Goal: Task Accomplishment & Management: Manage account settings

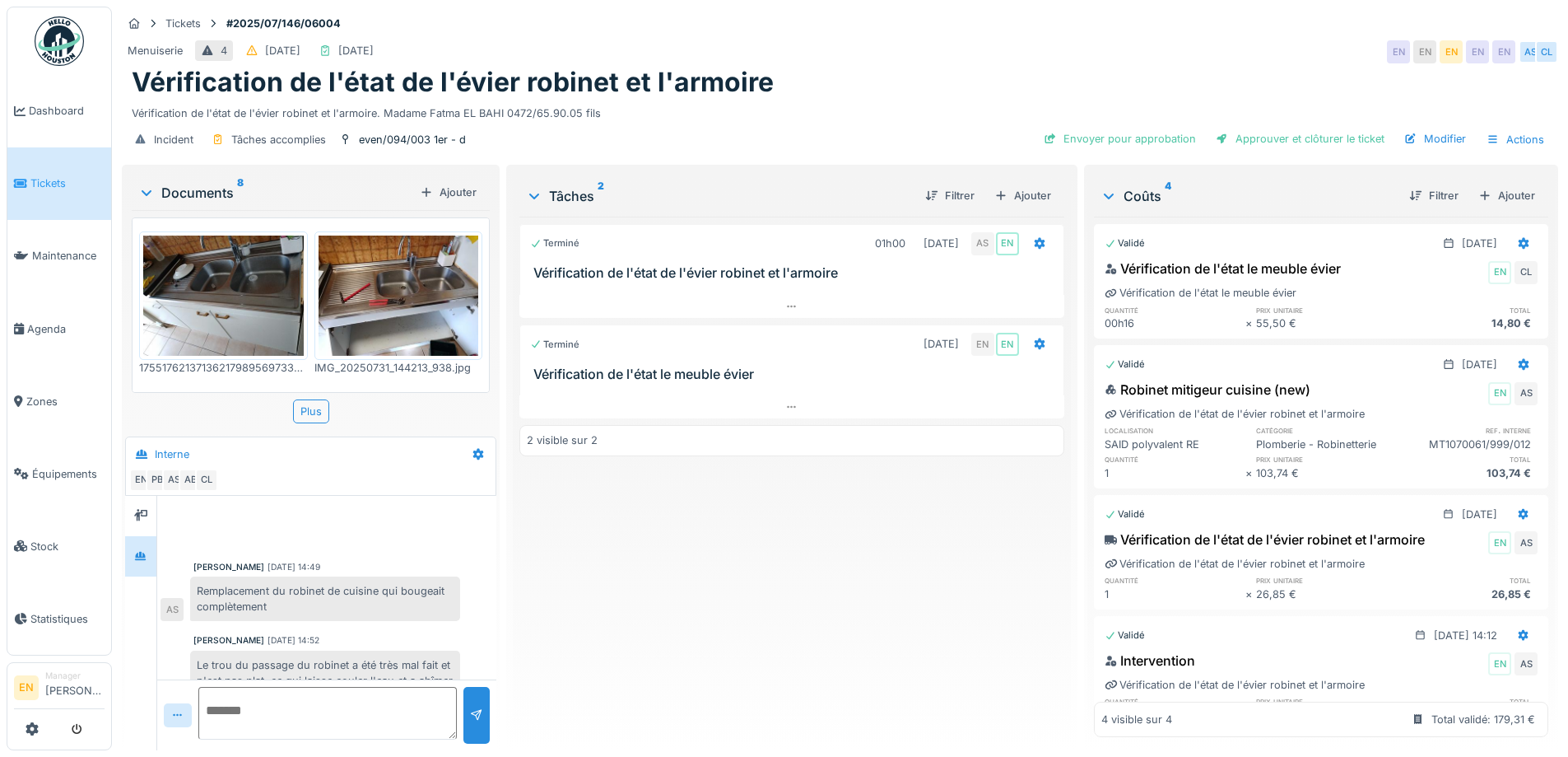
scroll to position [171, 0]
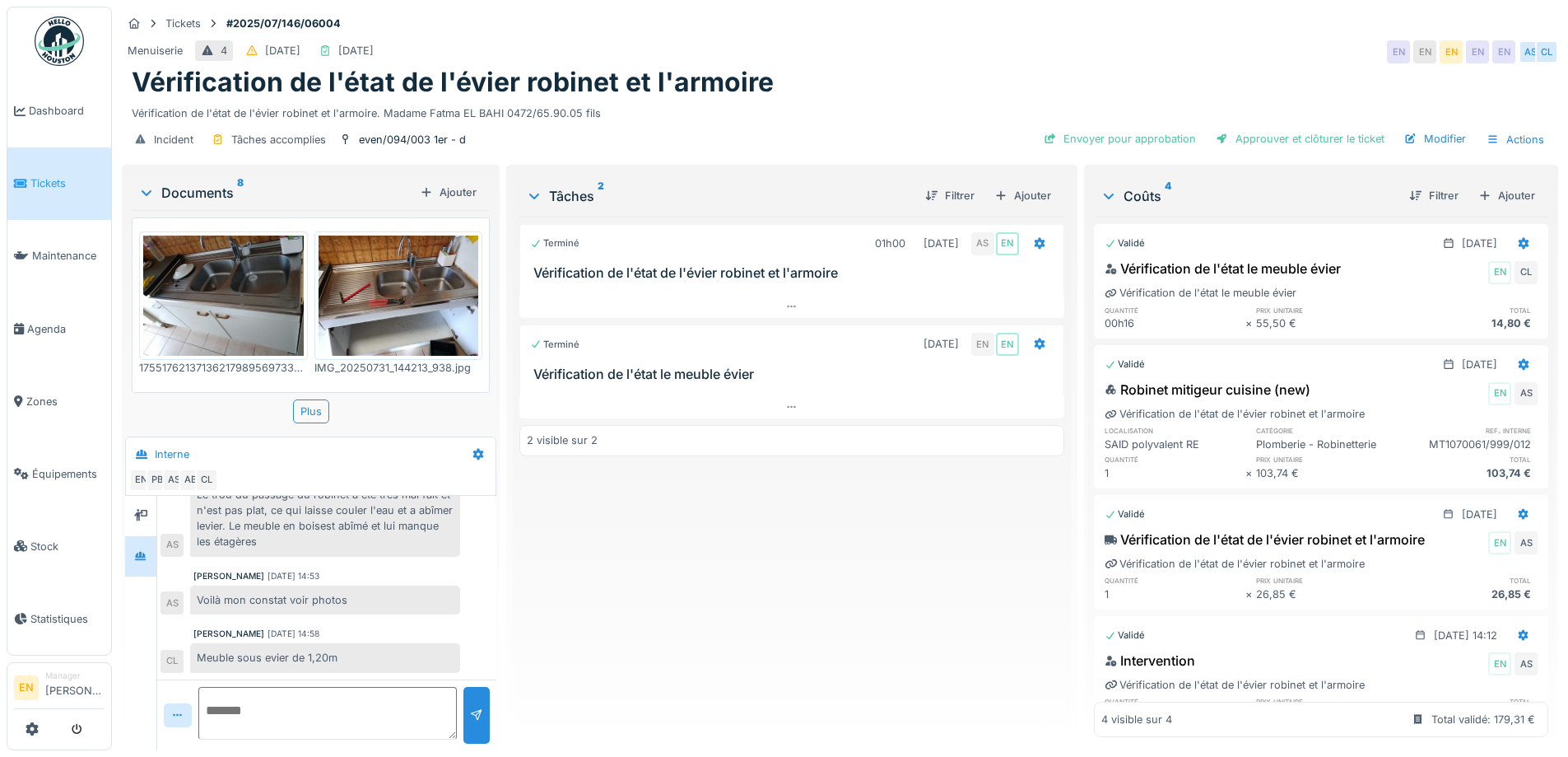
click at [613, 573] on div "Terminé 01h00 [DATE] AS EN Vérification de l'état de l'évier robinet et l'armoi…" at bounding box center [791, 477] width 544 height 520
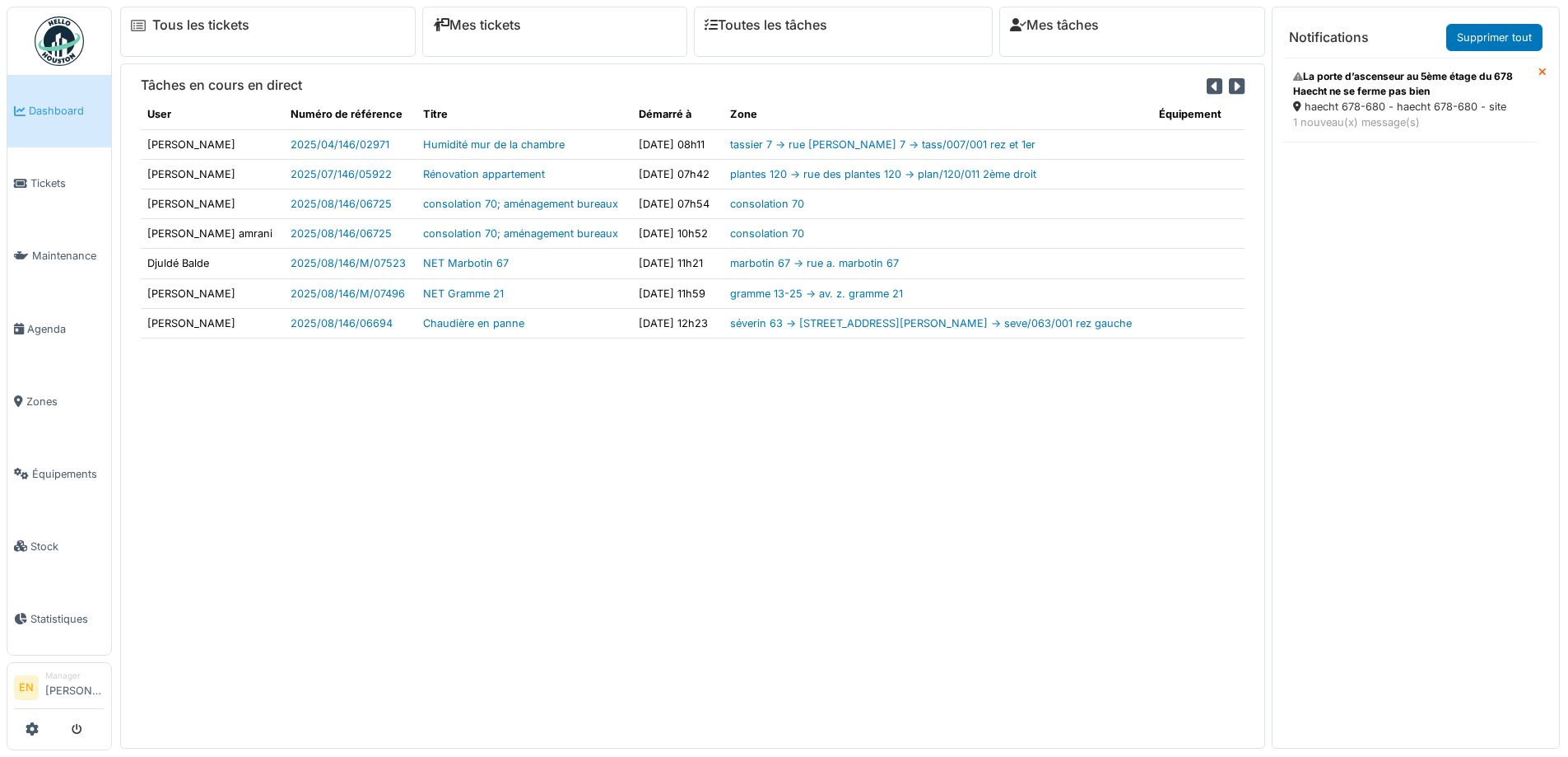
click at [1351, 105] on div "haecht 678-680 - haecht 678-680 - site" at bounding box center [1410, 107] width 235 height 16
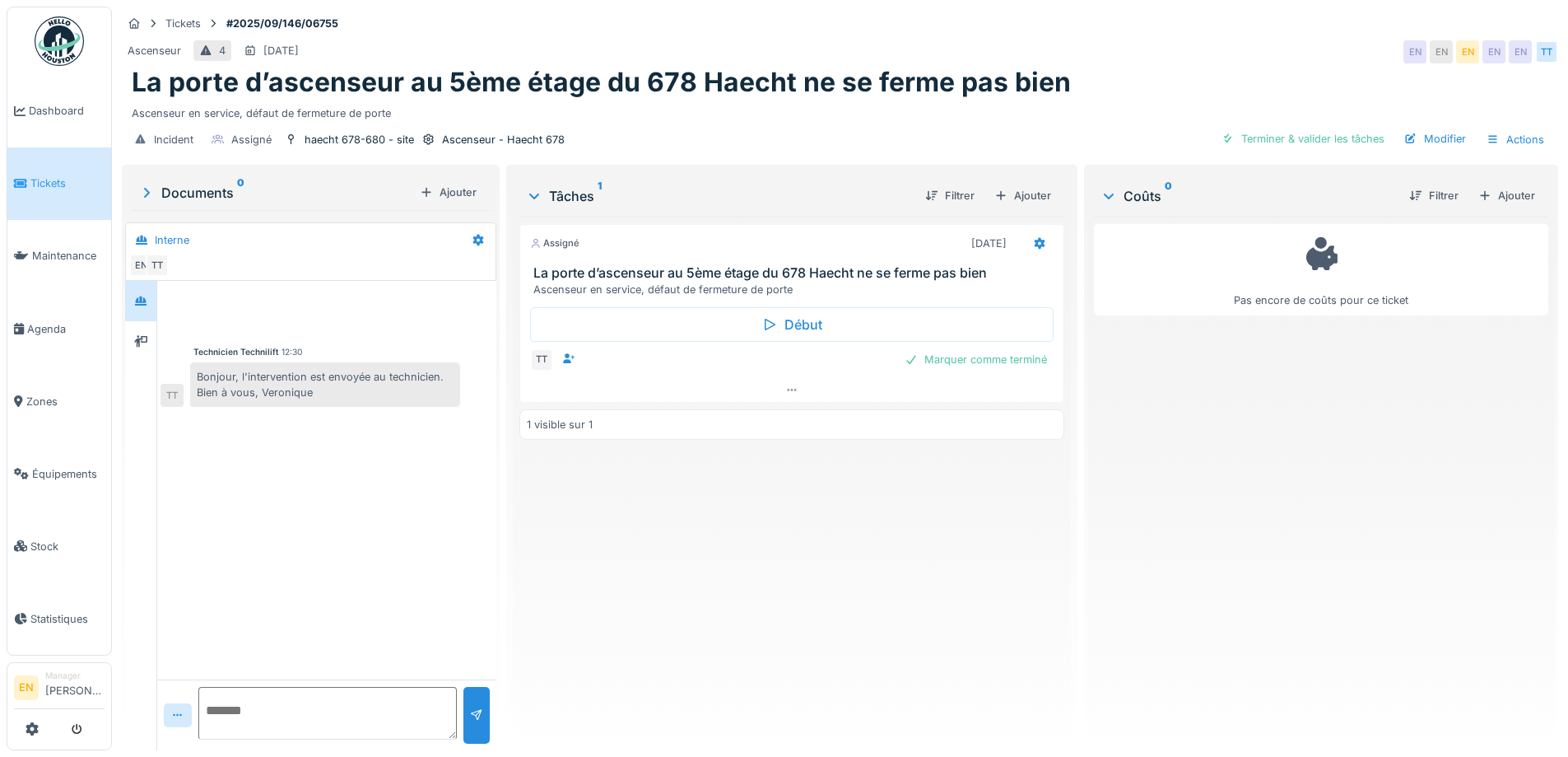
click at [1430, 132] on div "Modifier" at bounding box center [1436, 138] width 75 height 22
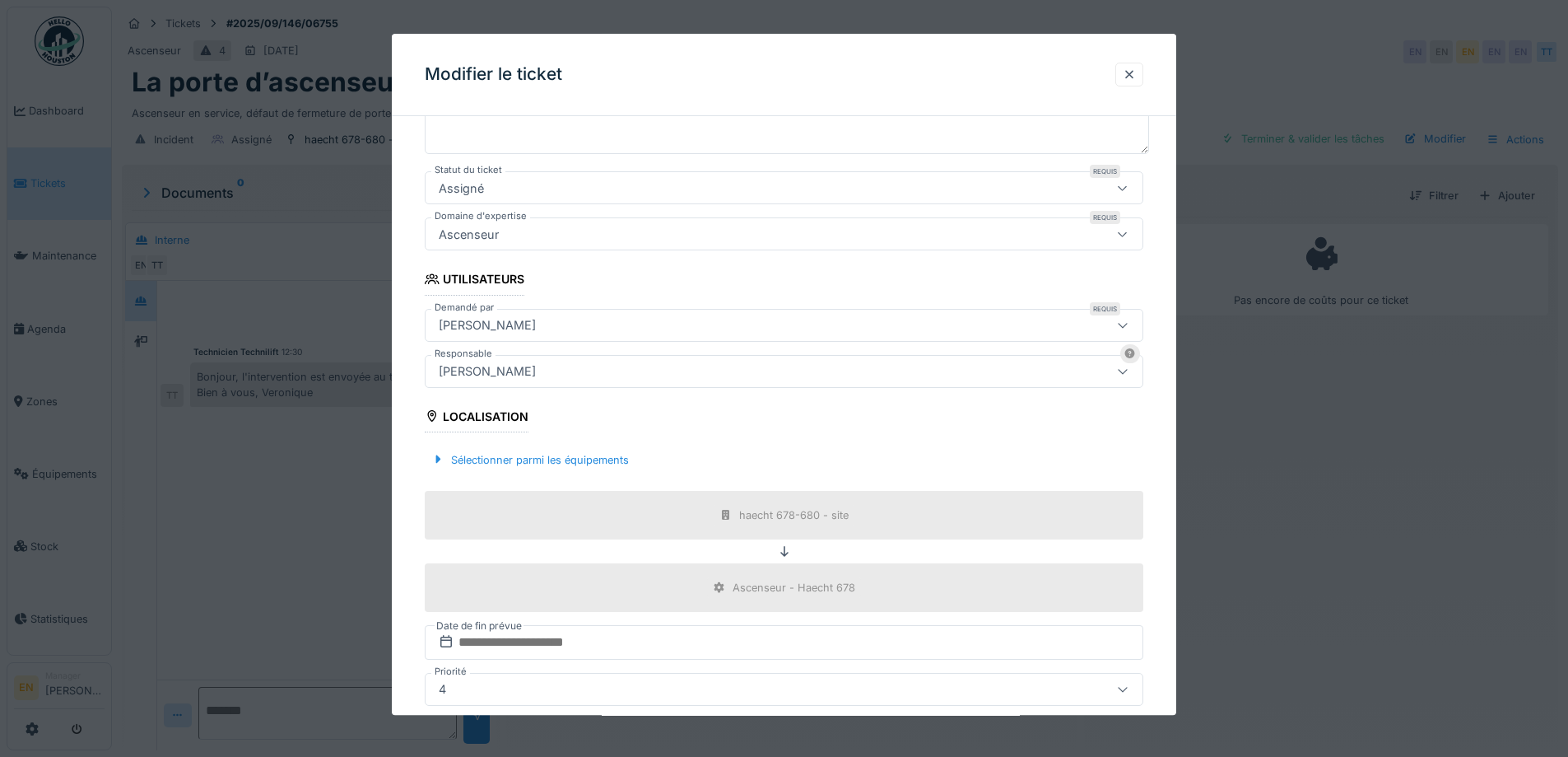
scroll to position [247, 0]
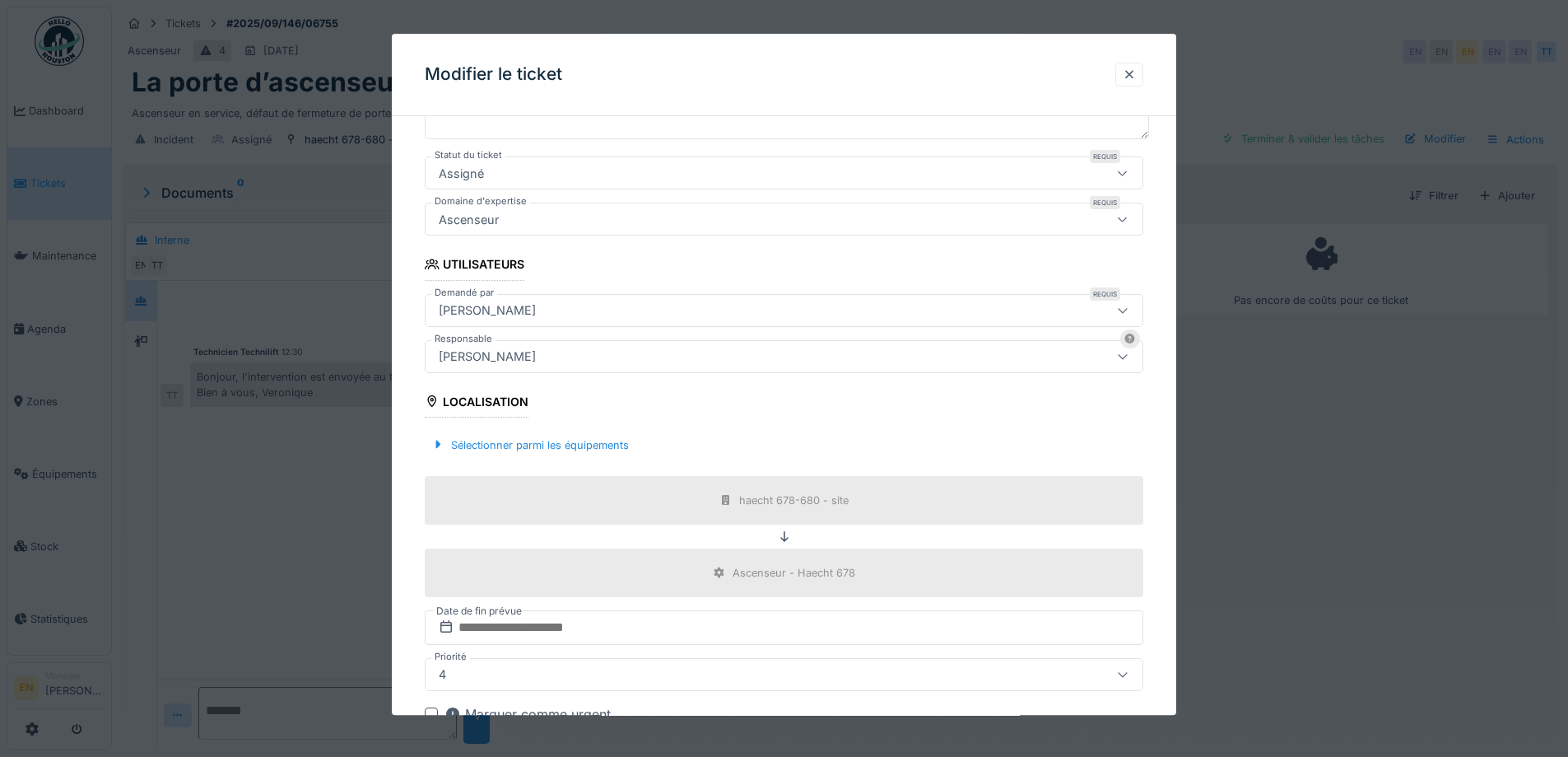
click at [634, 358] on div "[PERSON_NAME]" at bounding box center [742, 357] width 620 height 18
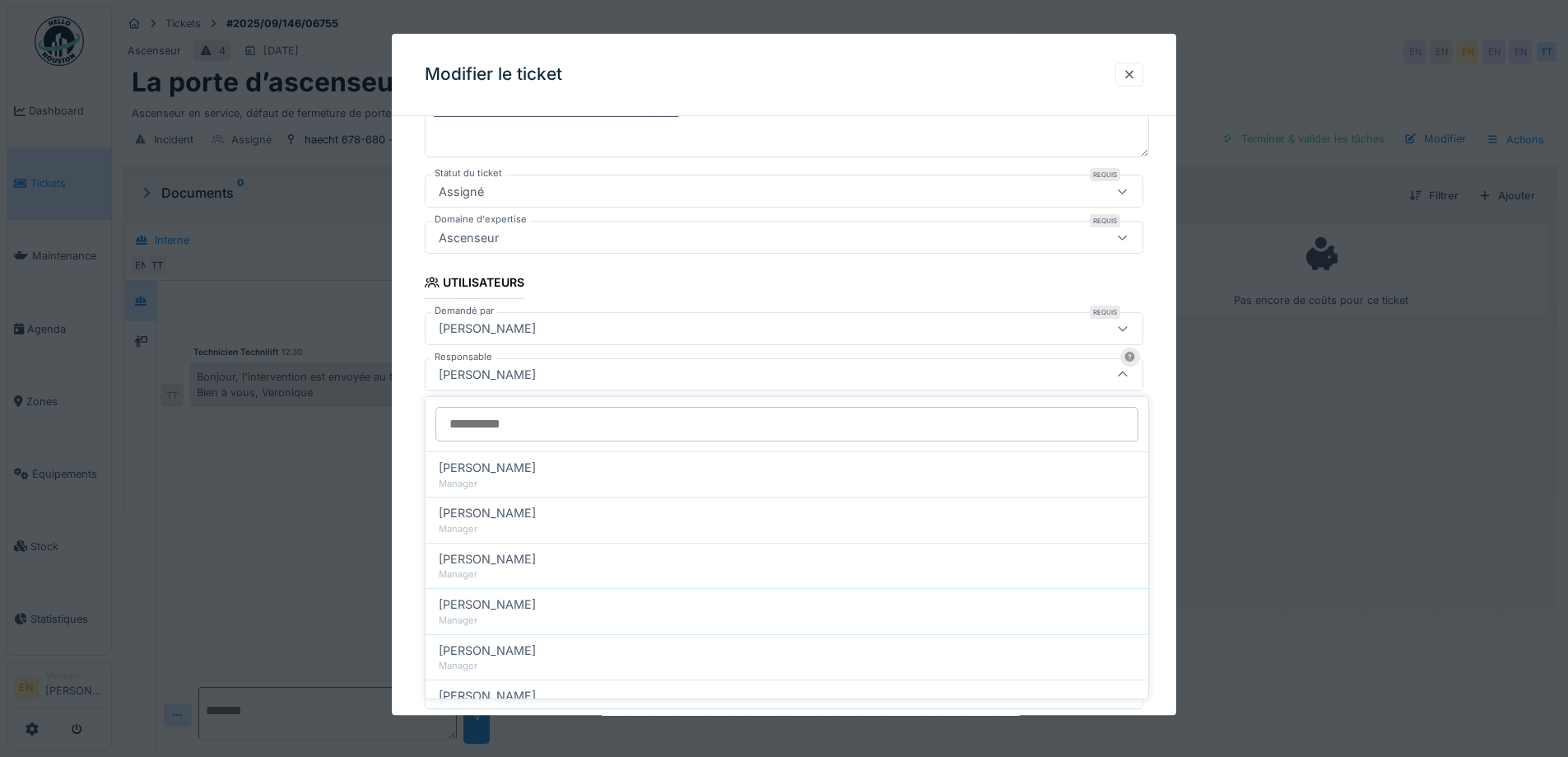
click at [578, 414] on input "Responsable" at bounding box center [787, 423] width 703 height 34
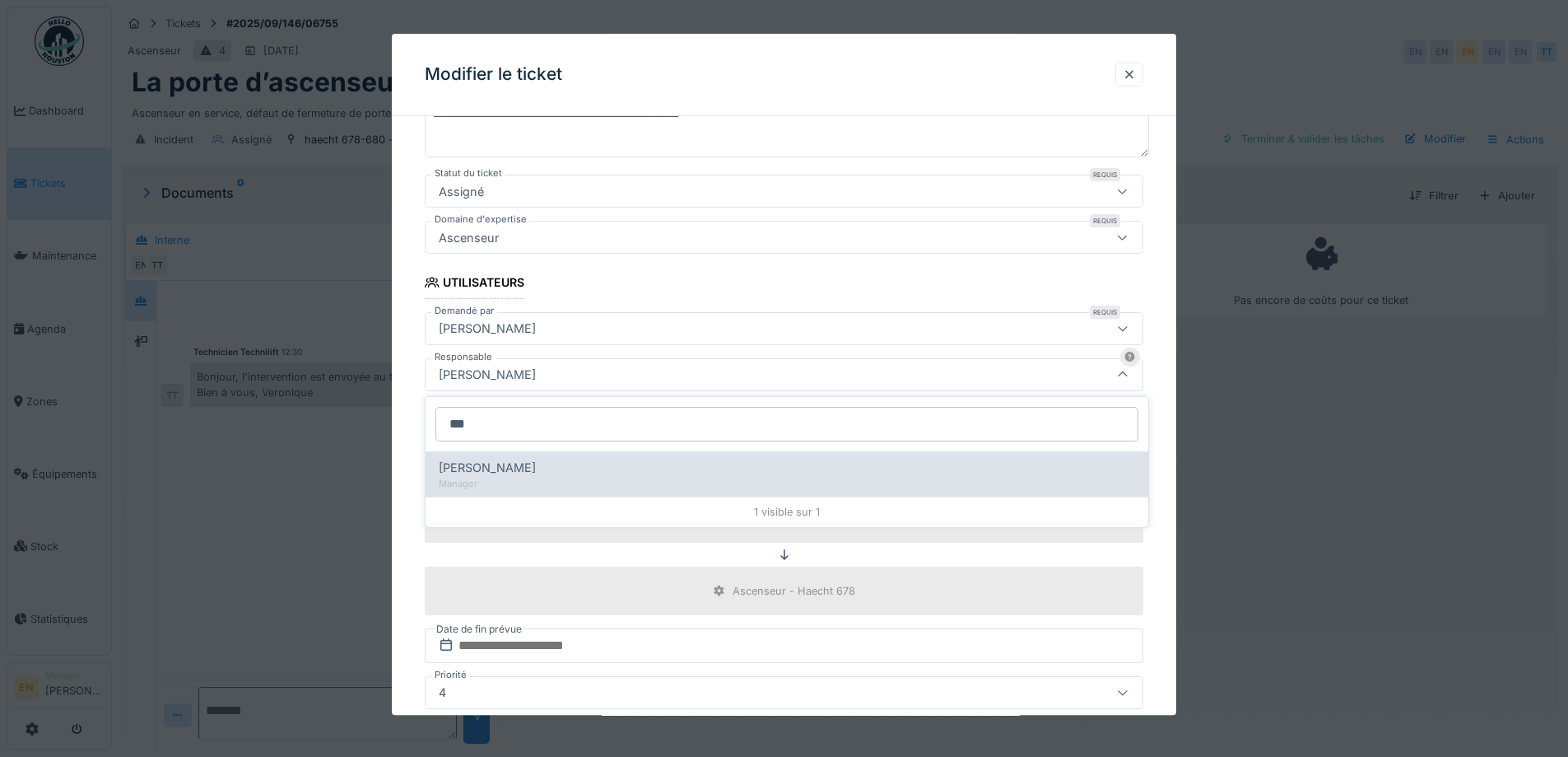
type input "***"
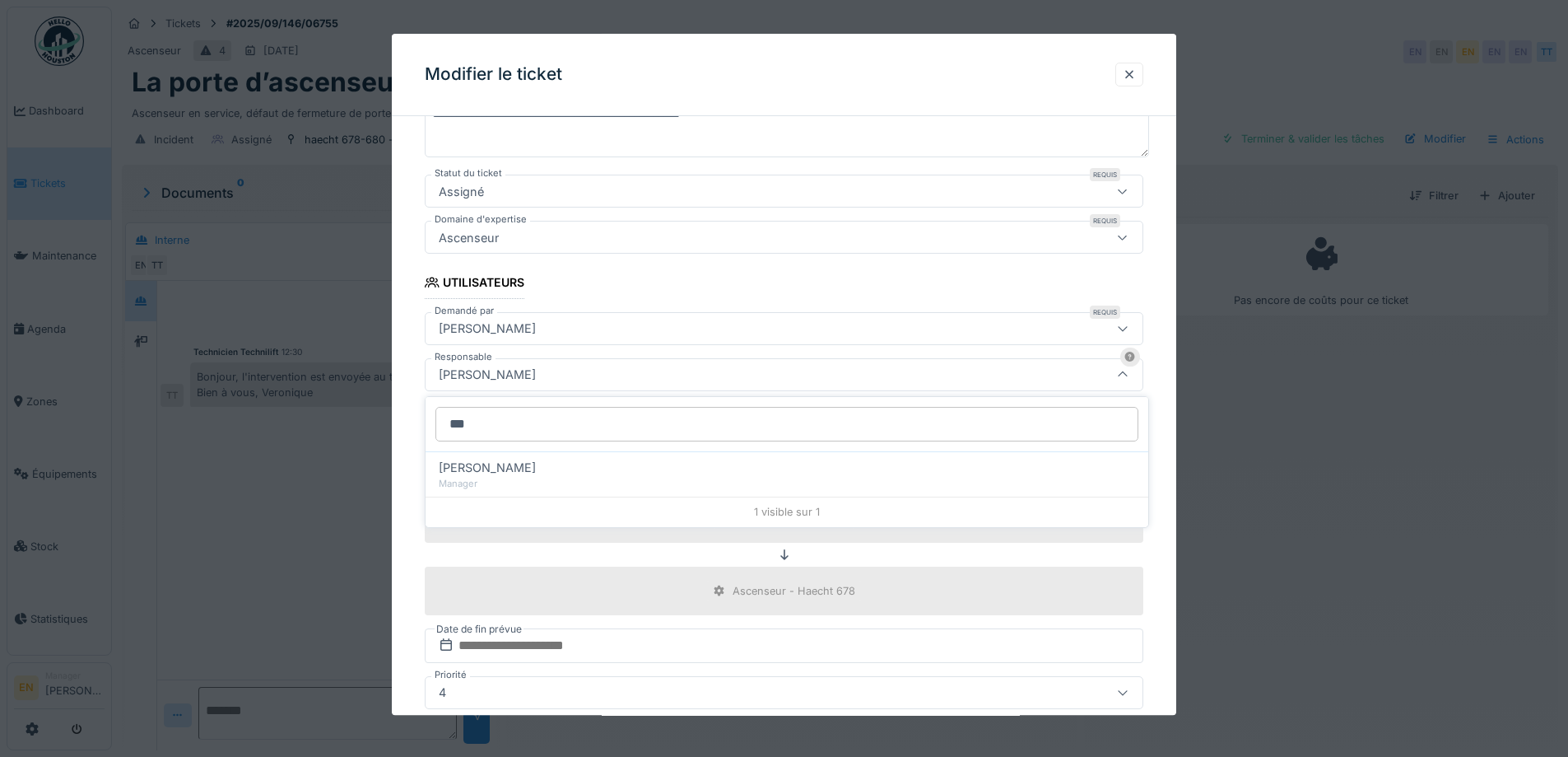
click at [536, 475] on div "Edmond Fayt" at bounding box center [787, 467] width 696 height 18
type input "****"
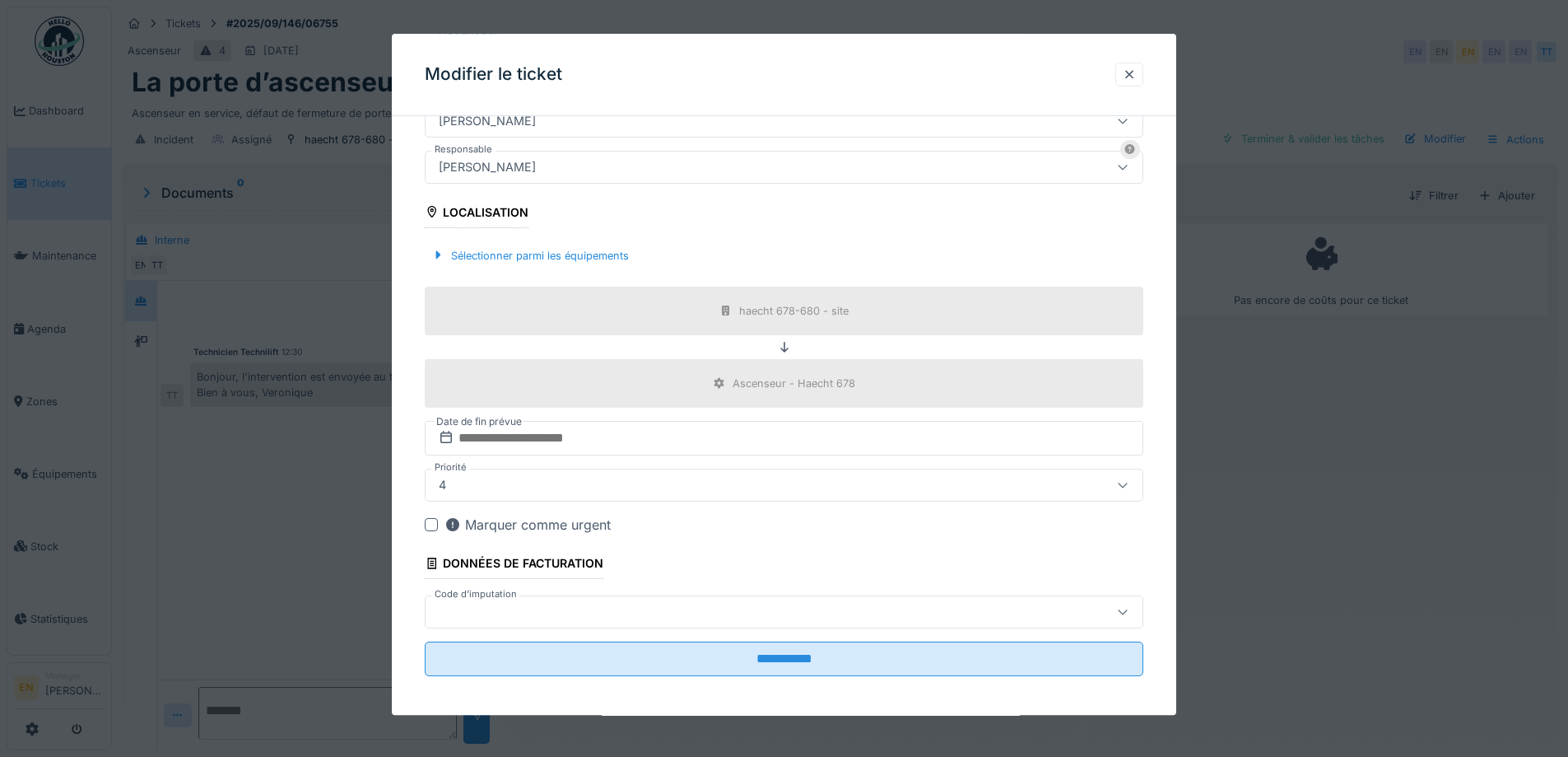
scroll to position [443, 0]
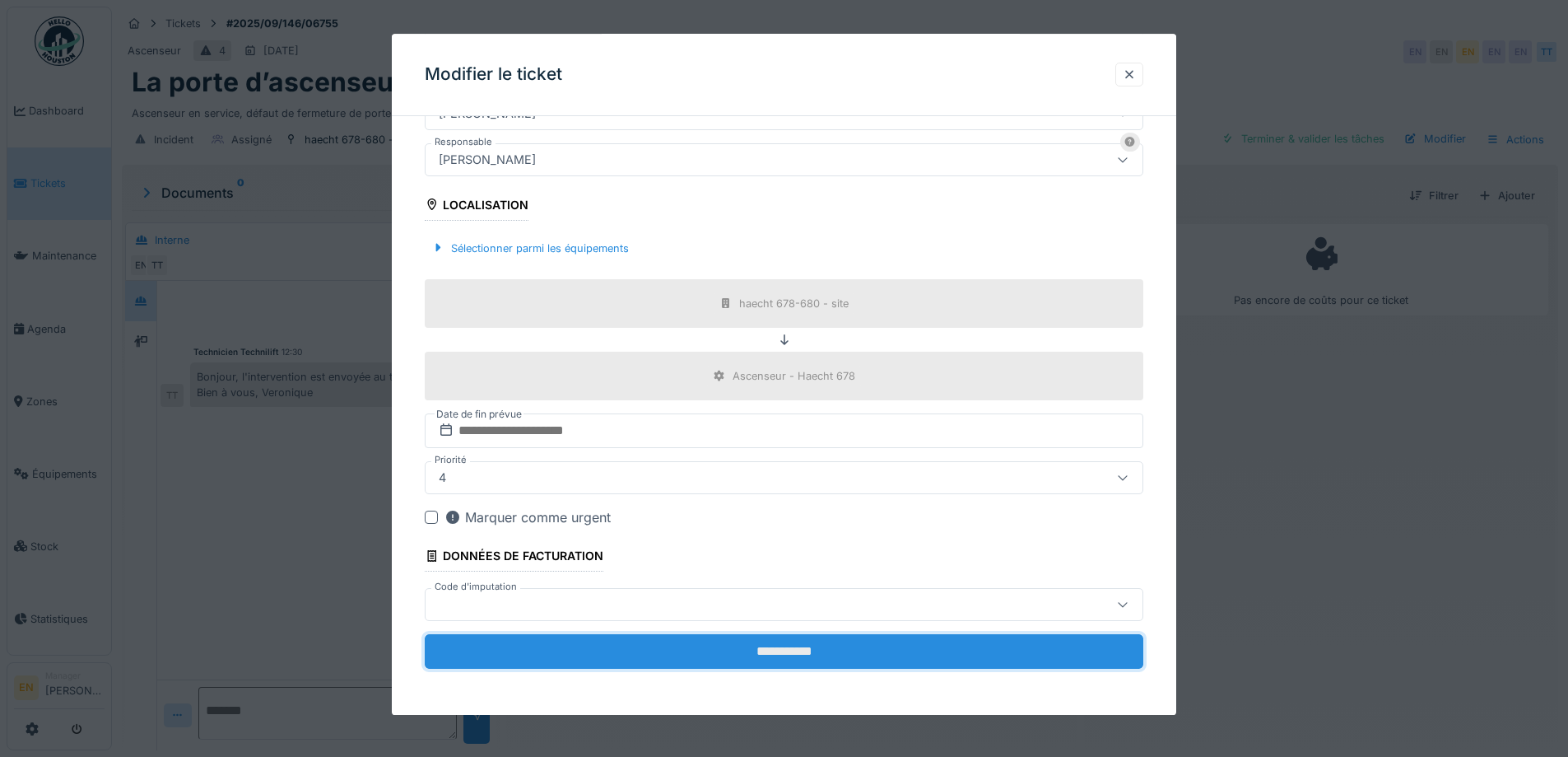
click at [780, 661] on input "**********" at bounding box center [784, 651] width 718 height 34
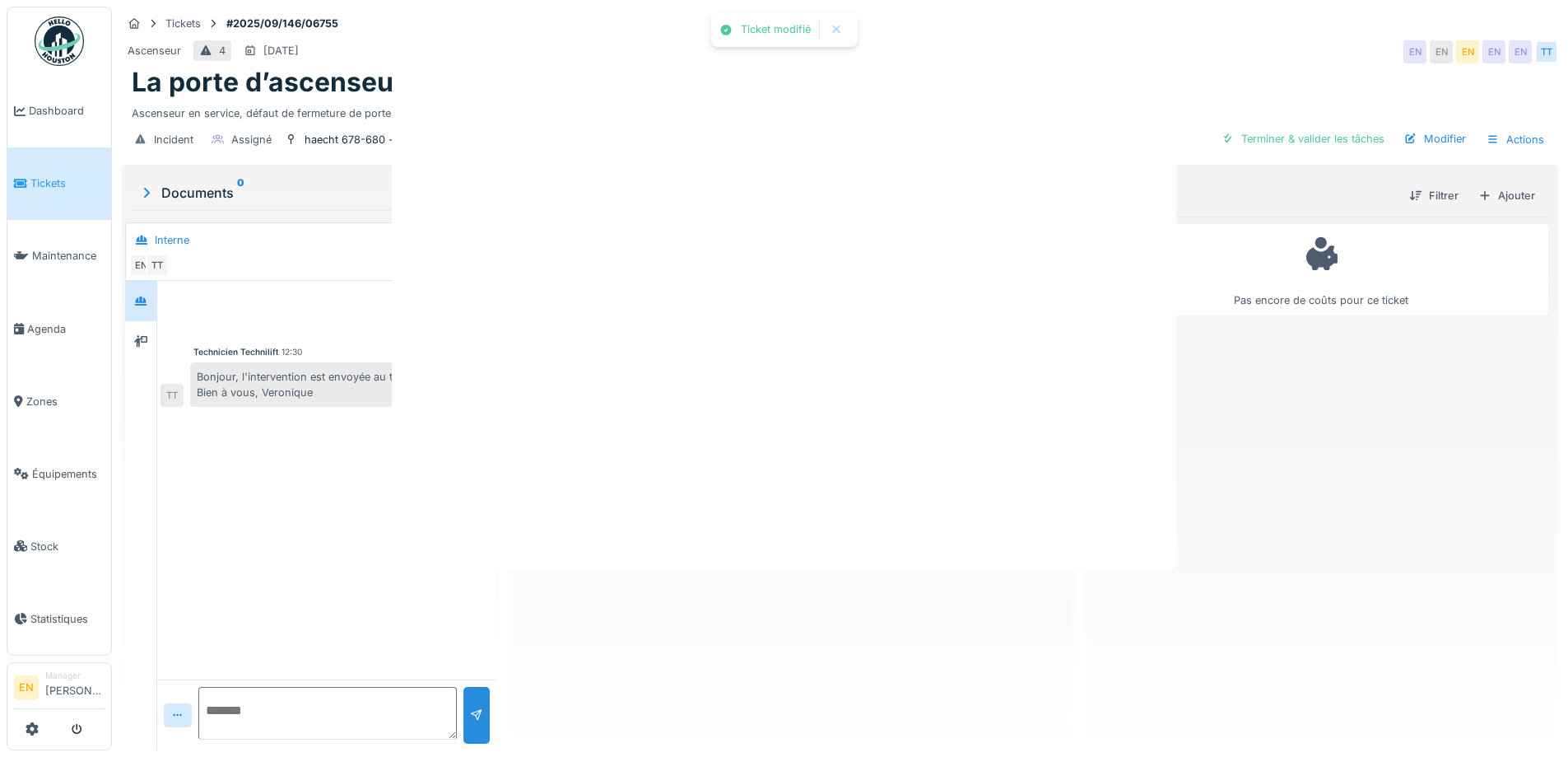
scroll to position [0, 0]
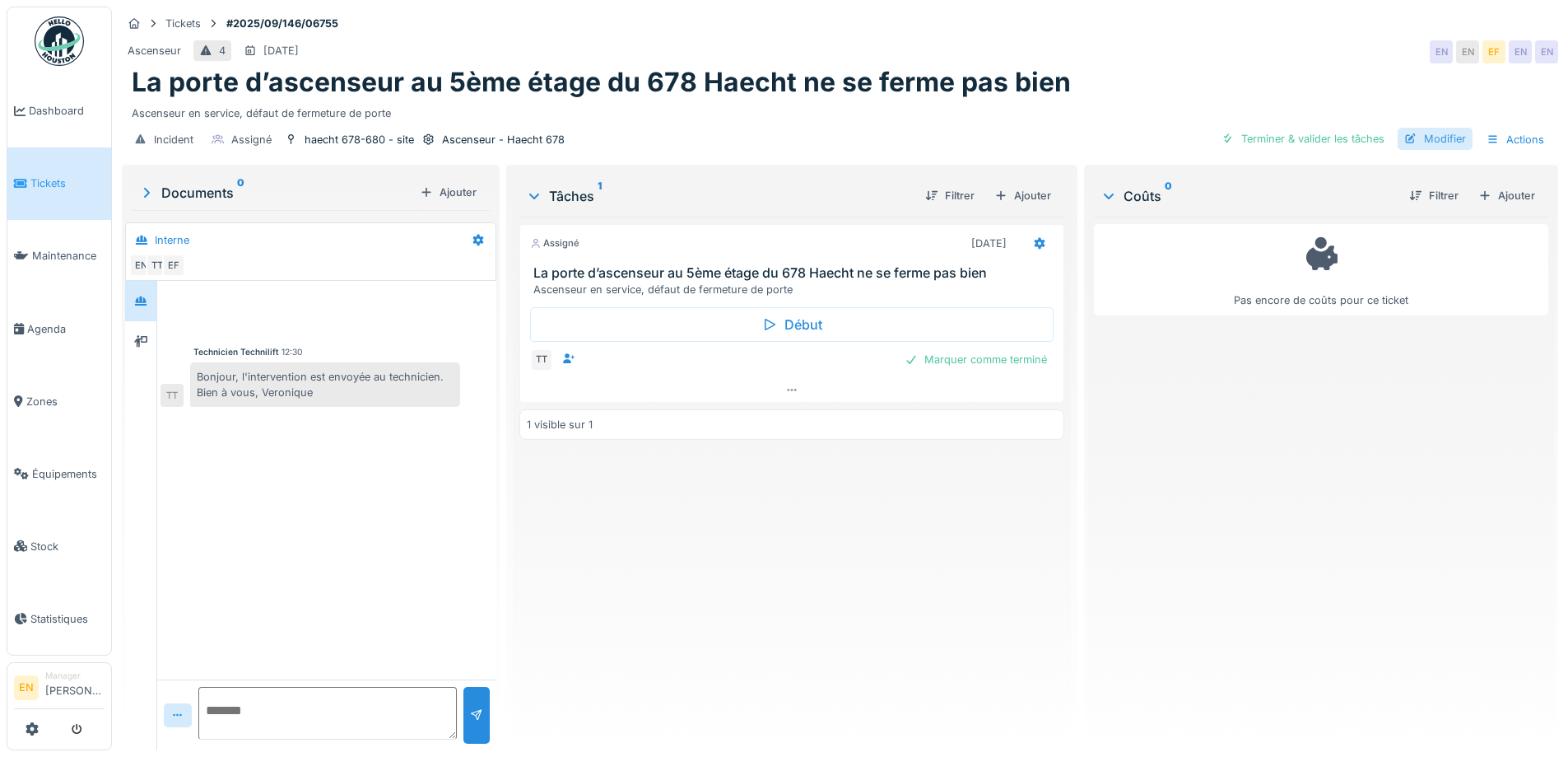
click at [1434, 138] on div "Modifier" at bounding box center [1436, 138] width 75 height 22
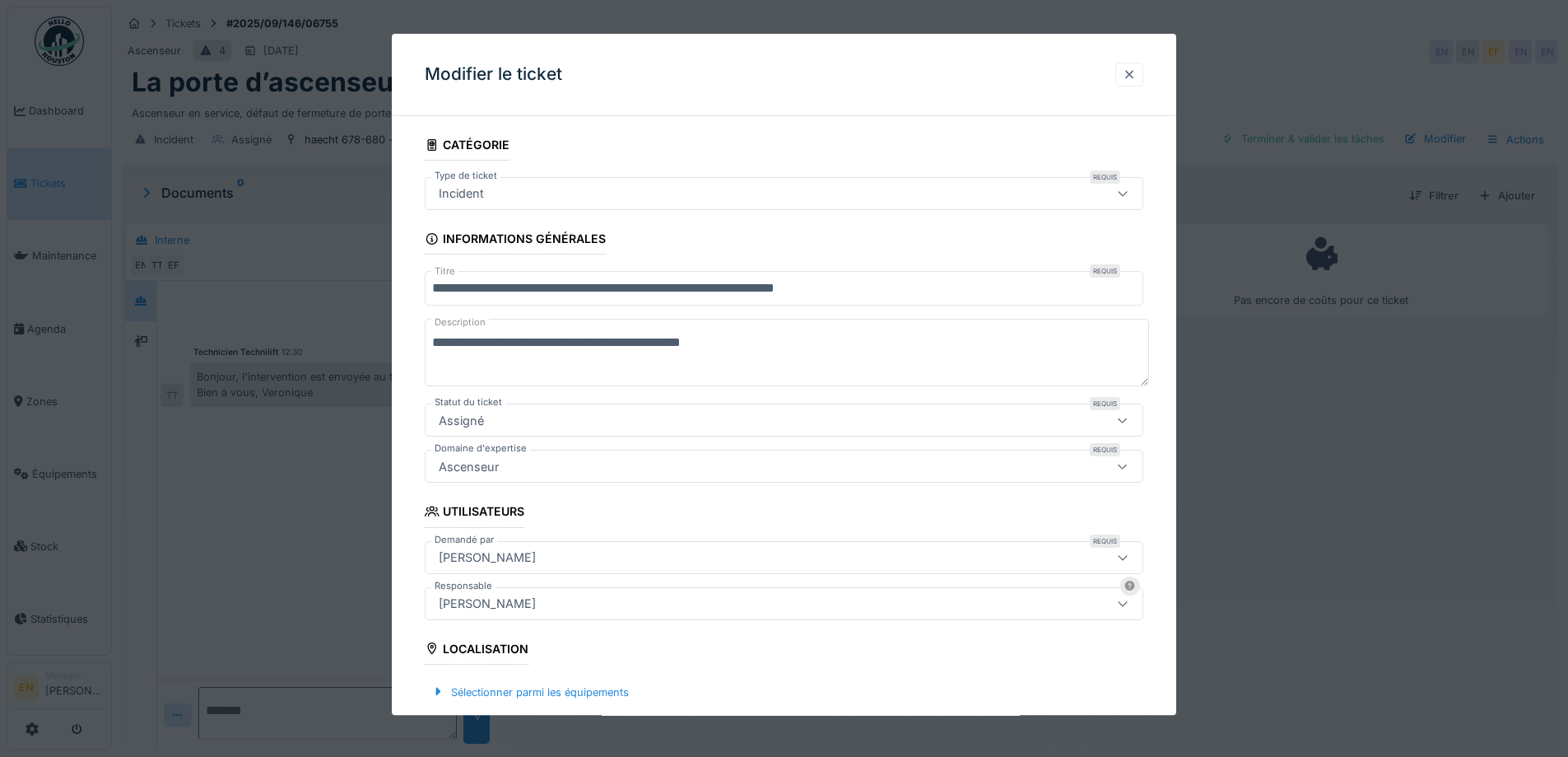
click at [1136, 75] on div at bounding box center [1129, 74] width 13 height 16
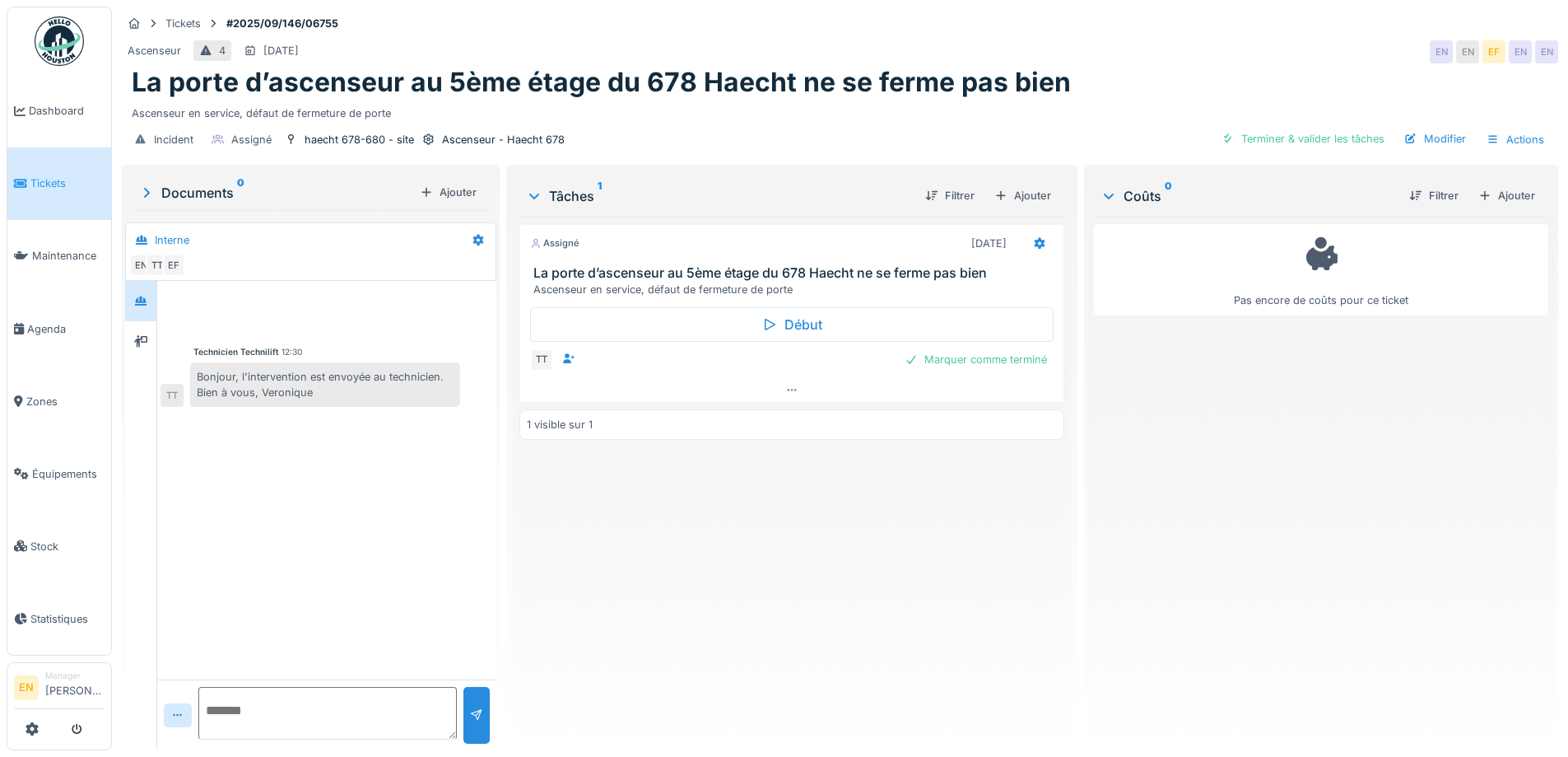
click at [872, 630] on div "Assigné 28/08/2025 La porte d’ascenseur au 5ème étage du 678 Haecht ne se ferme…" at bounding box center [791, 477] width 544 height 520
click at [865, 8] on div "Tickets #2025/09/146/06755 Ascenseur 4 02/09/2025 EN EN EF EN EN La porte d’asc…" at bounding box center [839, 84] width 1443 height 155
